Goal: Share content

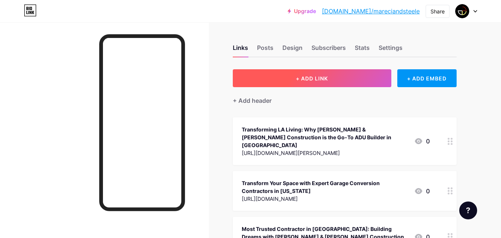
click at [306, 79] on span "+ ADD LINK" at bounding box center [312, 78] width 32 height 6
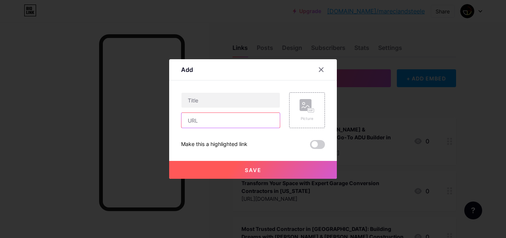
click at [208, 117] on input "text" at bounding box center [231, 120] width 98 height 15
paste input "[URL][DOMAIN_NAME]"
type input "[URL][DOMAIN_NAME]"
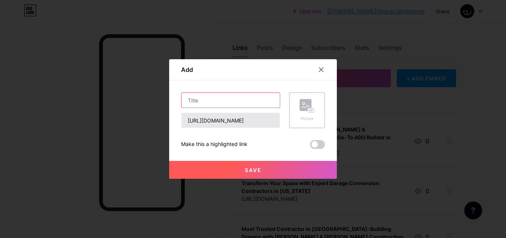
drag, startPoint x: 204, startPoint y: 107, endPoint x: 210, endPoint y: 124, distance: 18.3
click at [203, 107] on input "text" at bounding box center [231, 100] width 98 height 15
paste input "Transform Your Space with Garage Conversion in [GEOGRAPHIC_DATA], [GEOGRAPHIC_D…"
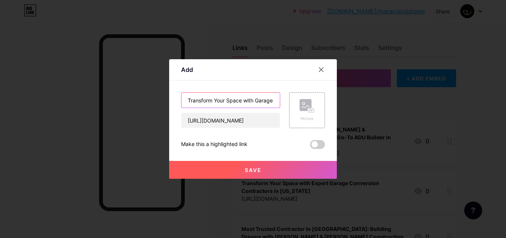
scroll to position [0, 69]
type input "Transform Your Space with Garage Conversion in [GEOGRAPHIC_DATA], [GEOGRAPHIC_D…"
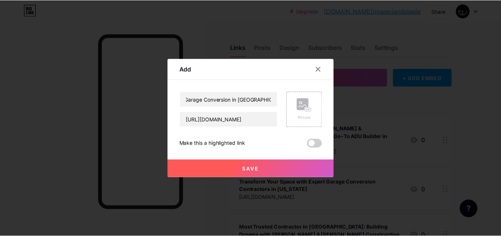
scroll to position [0, 0]
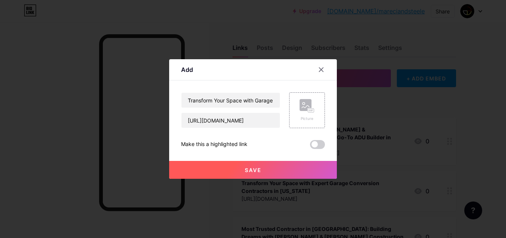
click at [238, 171] on button "Save" at bounding box center [253, 170] width 168 height 18
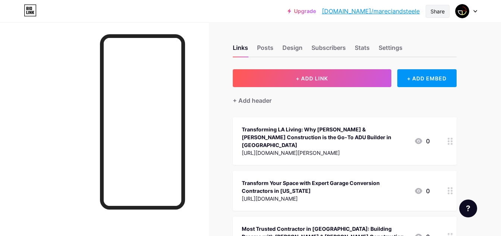
click at [434, 12] on div "Share" at bounding box center [437, 11] width 14 height 8
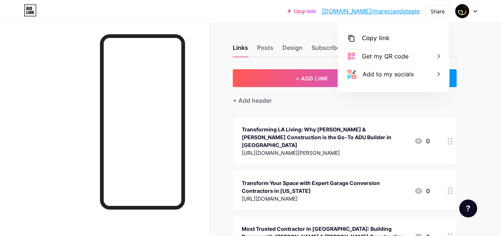
drag, startPoint x: 388, startPoint y: 39, endPoint x: 243, endPoint y: 29, distance: 144.7
click at [387, 39] on div "Copy link" at bounding box center [393, 38] width 111 height 18
